Goal: Task Accomplishment & Management: Manage account settings

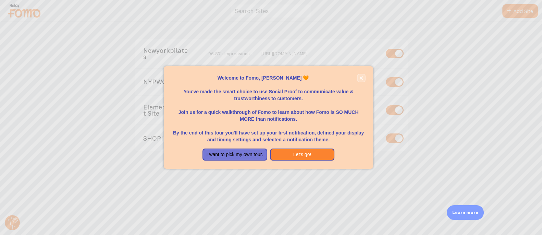
click at [362, 76] on icon "close," at bounding box center [361, 77] width 3 height 3
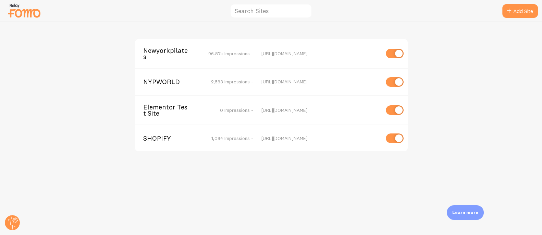
click at [176, 47] on span "Newyorkpilates" at bounding box center [170, 53] width 55 height 13
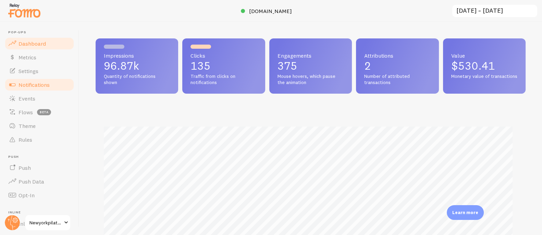
click at [36, 82] on span "Notifications" at bounding box center [34, 84] width 31 height 7
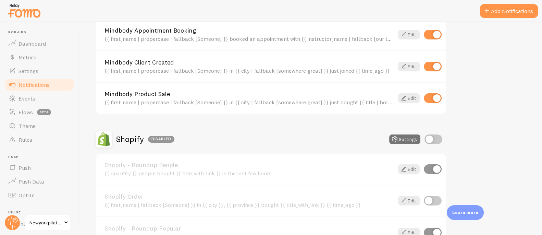
scroll to position [484, 0]
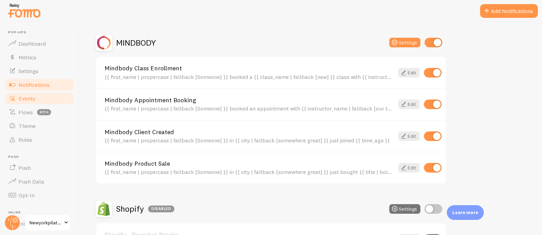
click at [34, 96] on span "Events" at bounding box center [27, 98] width 17 height 7
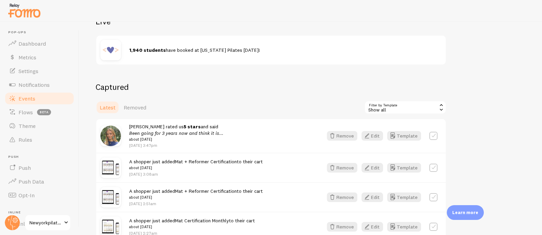
scroll to position [101, 0]
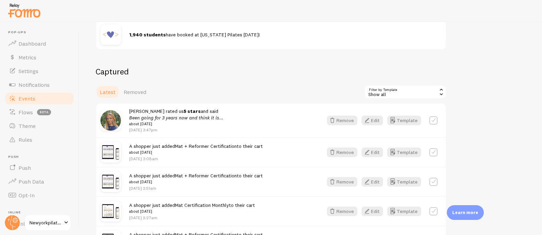
click at [49, 221] on span "Newyorkpilates" at bounding box center [45, 222] width 33 height 8
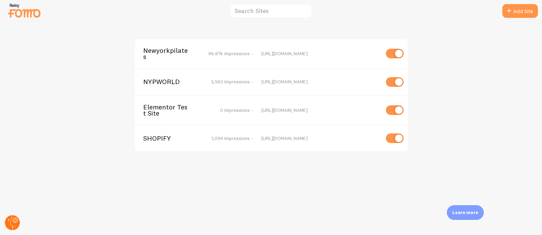
click at [8, 216] on circle at bounding box center [12, 222] width 15 height 15
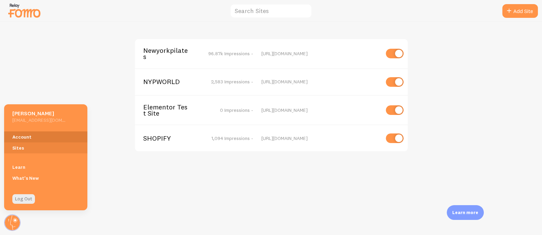
click at [27, 133] on link "Account" at bounding box center [45, 136] width 83 height 11
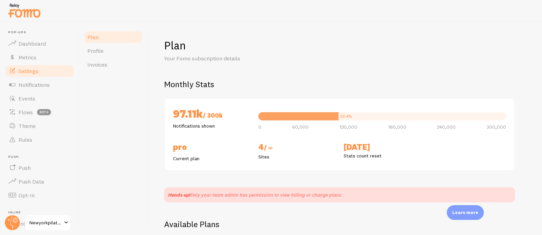
click at [35, 70] on span "Settings" at bounding box center [29, 70] width 20 height 7
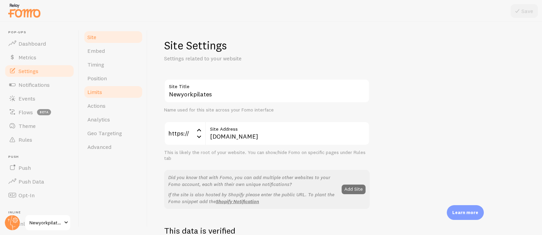
drag, startPoint x: 100, startPoint y: 91, endPoint x: 111, endPoint y: 91, distance: 10.6
click at [100, 91] on span "Limits" at bounding box center [94, 91] width 15 height 7
